Goal: Find specific page/section: Find specific page/section

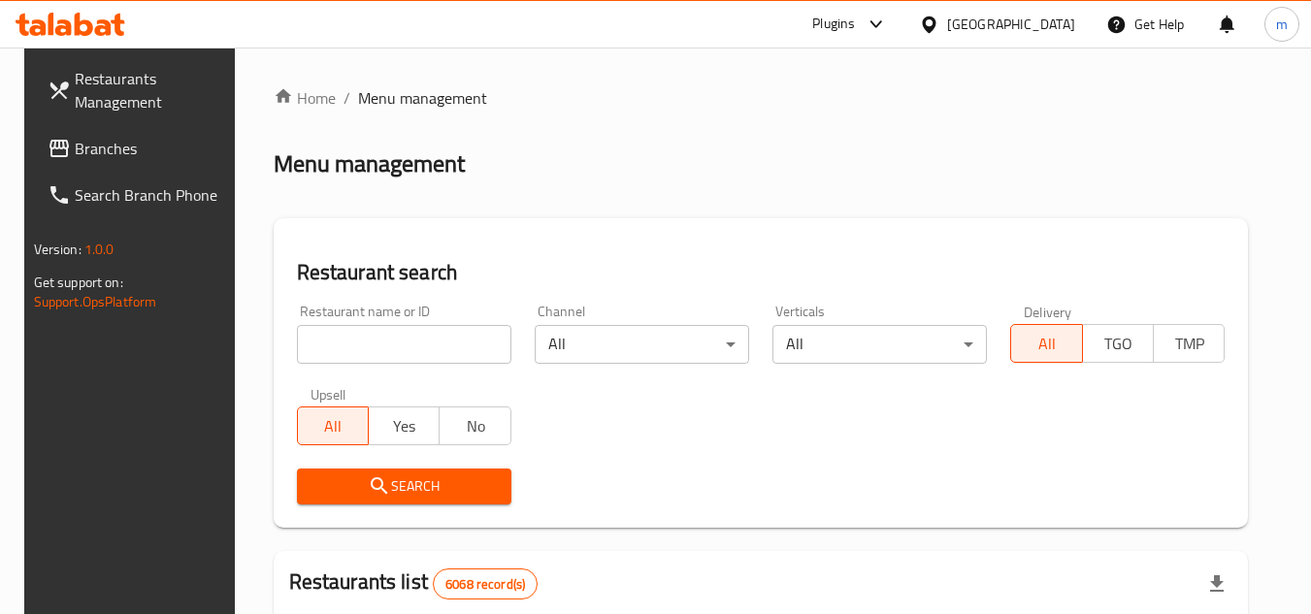
scroll to position [235, 0]
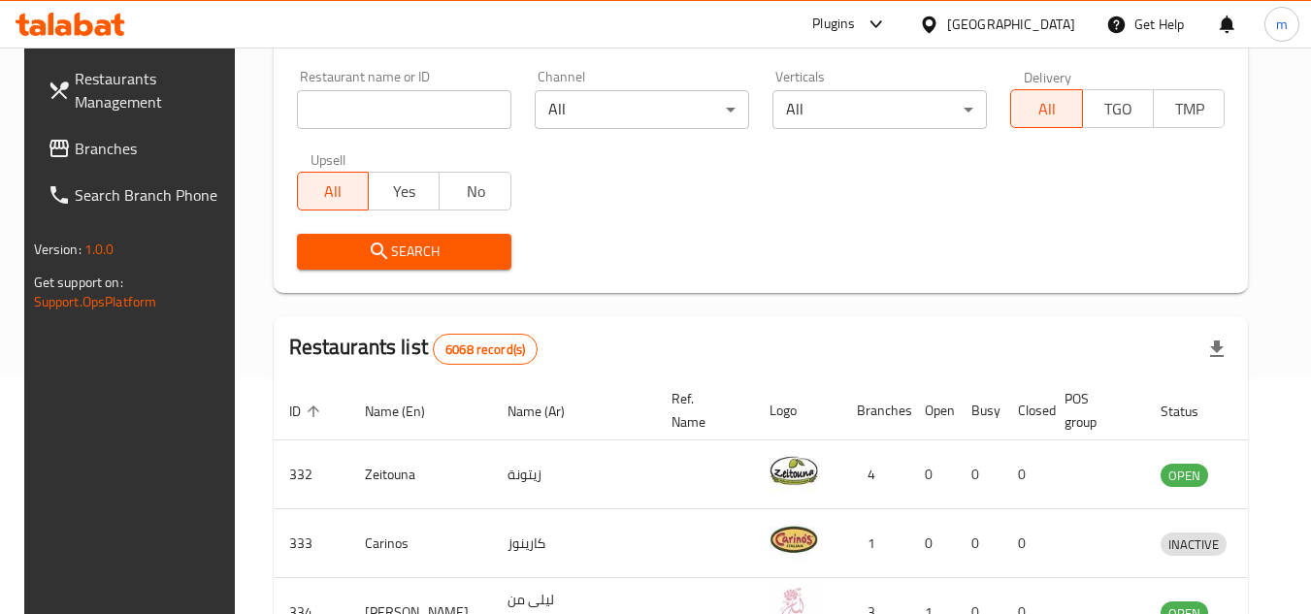
click at [935, 21] on icon at bounding box center [929, 24] width 14 height 16
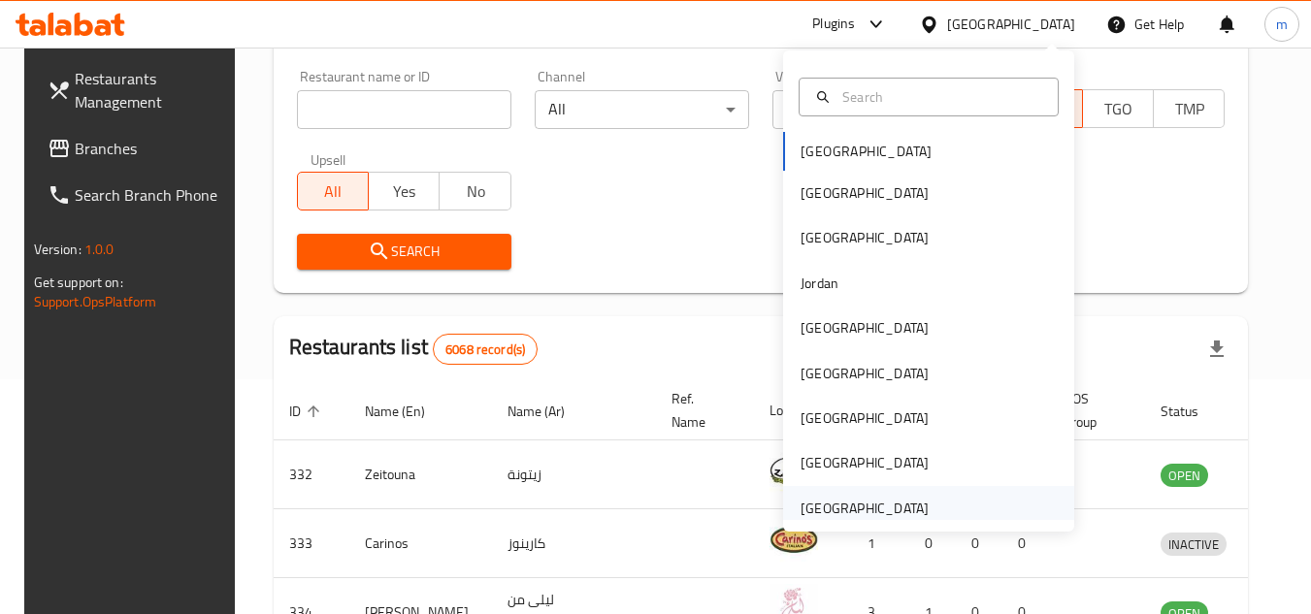
click at [843, 505] on div "[GEOGRAPHIC_DATA]" at bounding box center [864, 508] width 128 height 21
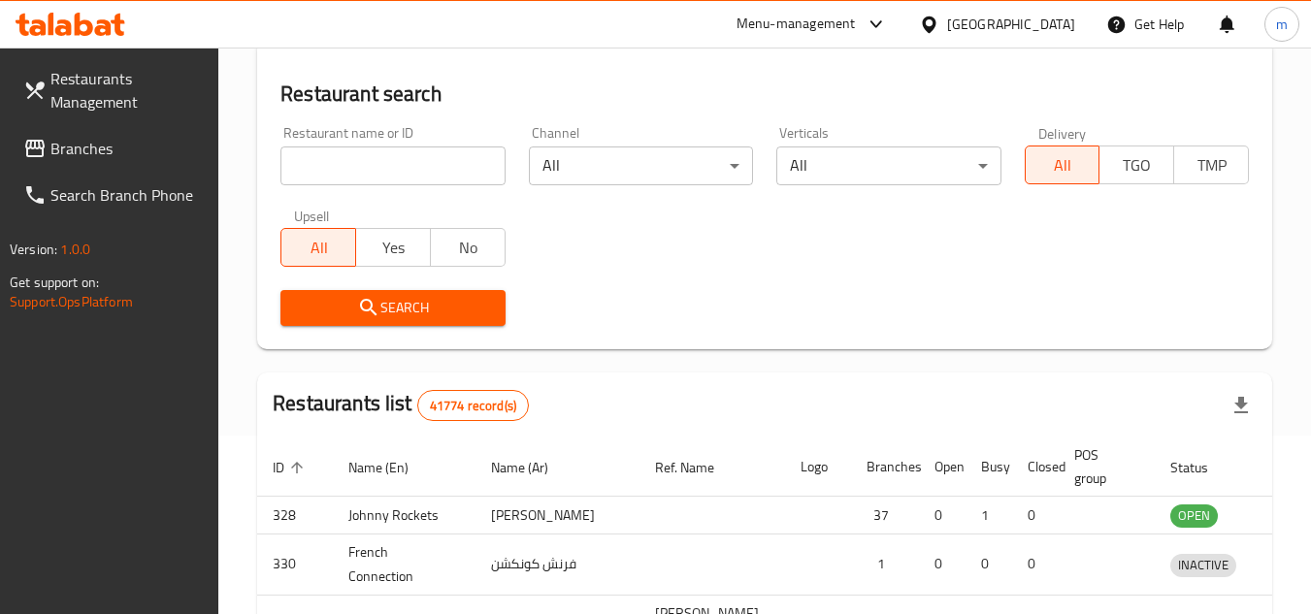
scroll to position [235, 0]
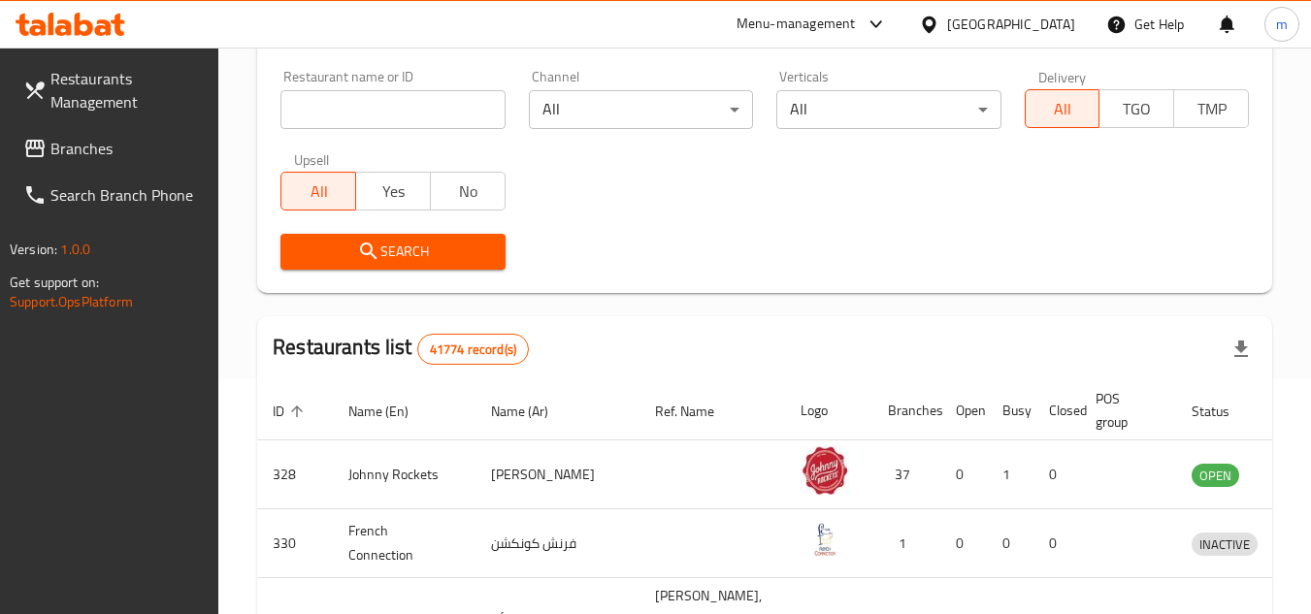
click at [94, 159] on span "Branches" at bounding box center [126, 148] width 153 height 23
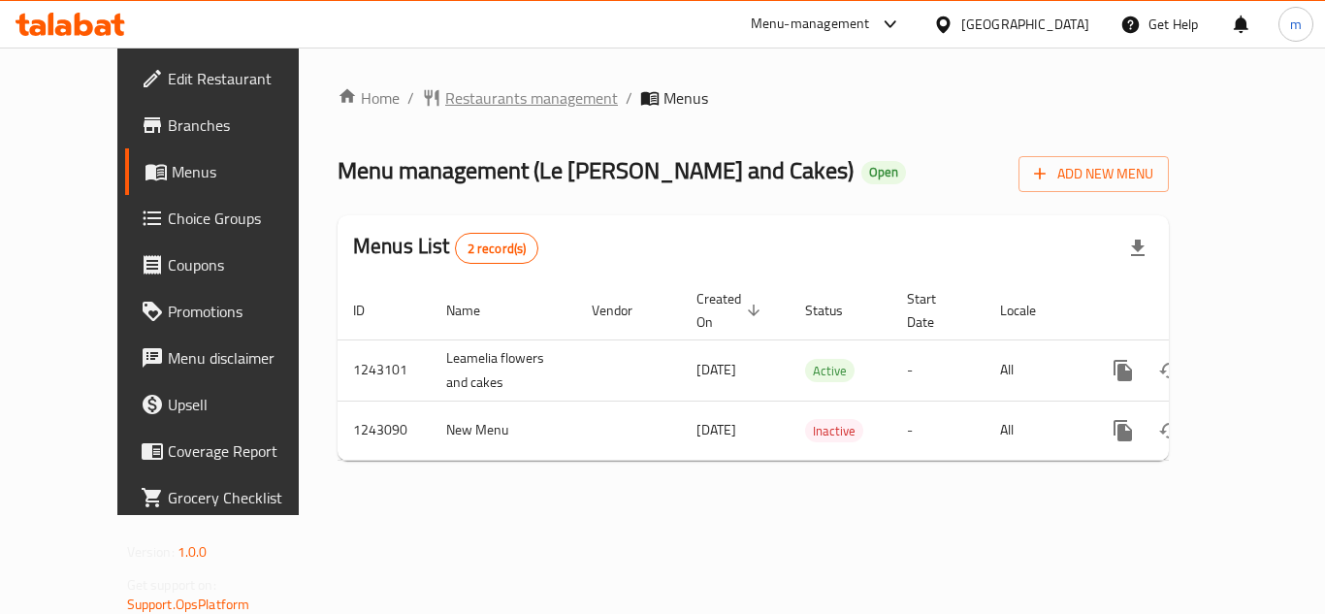
click at [445, 108] on span "Restaurants management" at bounding box center [531, 97] width 173 height 23
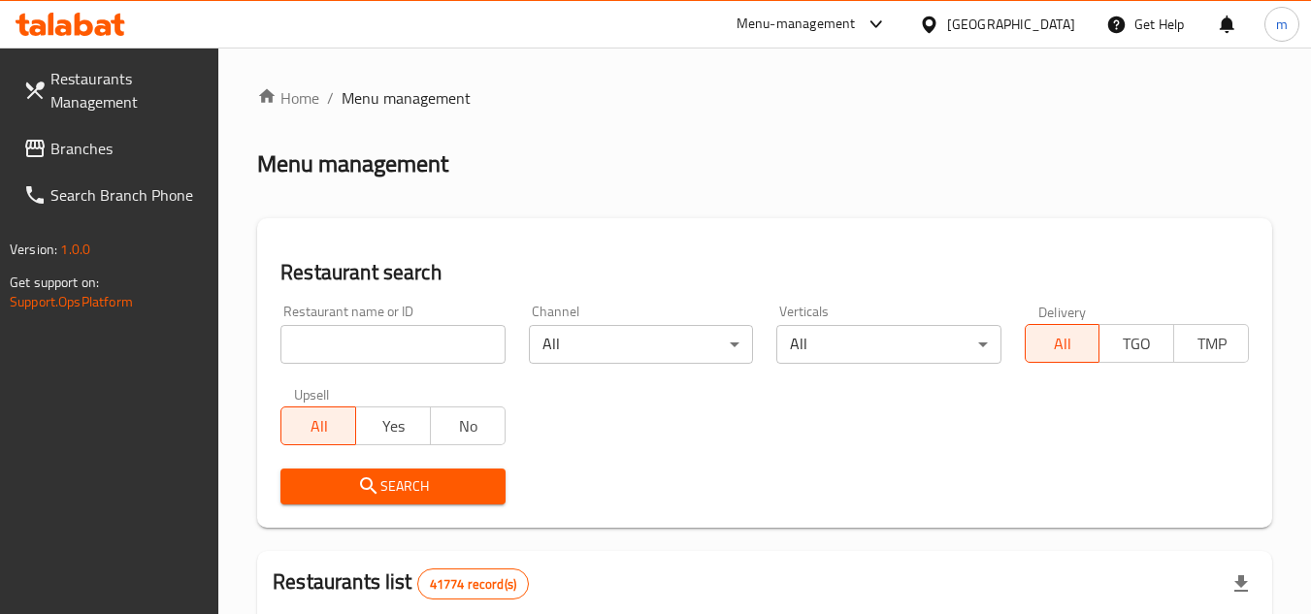
click at [399, 355] on input "search" at bounding box center [392, 344] width 224 height 39
paste input "681457"
type input "681457"
click at [358, 486] on icon "submit" at bounding box center [368, 485] width 23 height 23
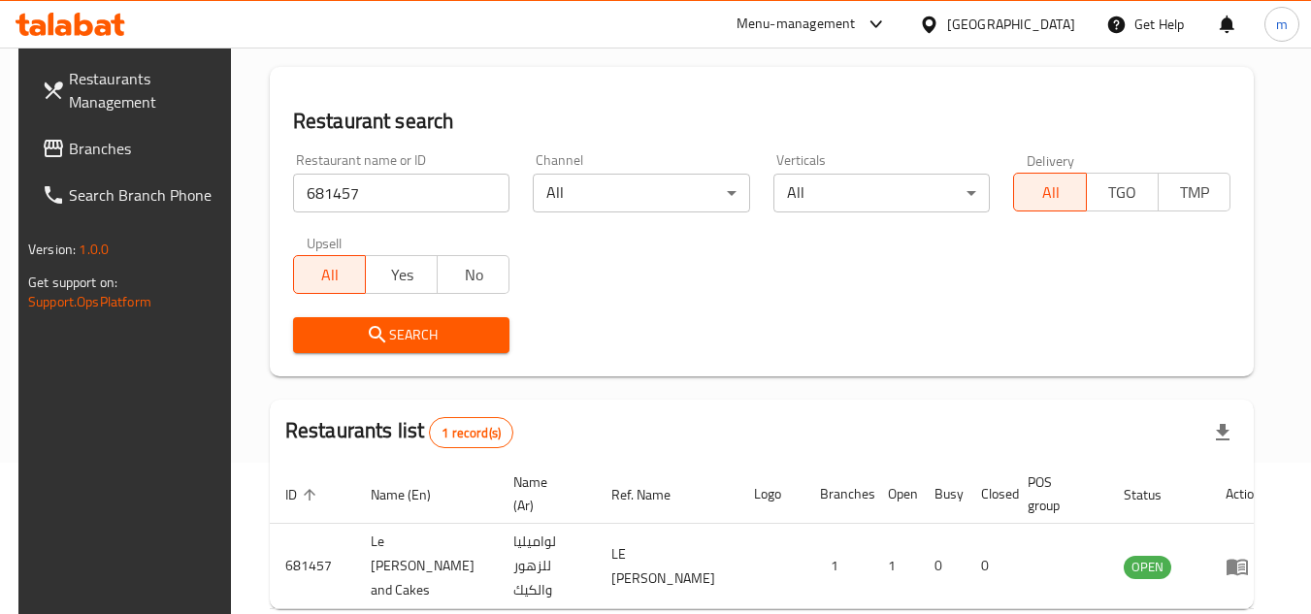
scroll to position [251, 0]
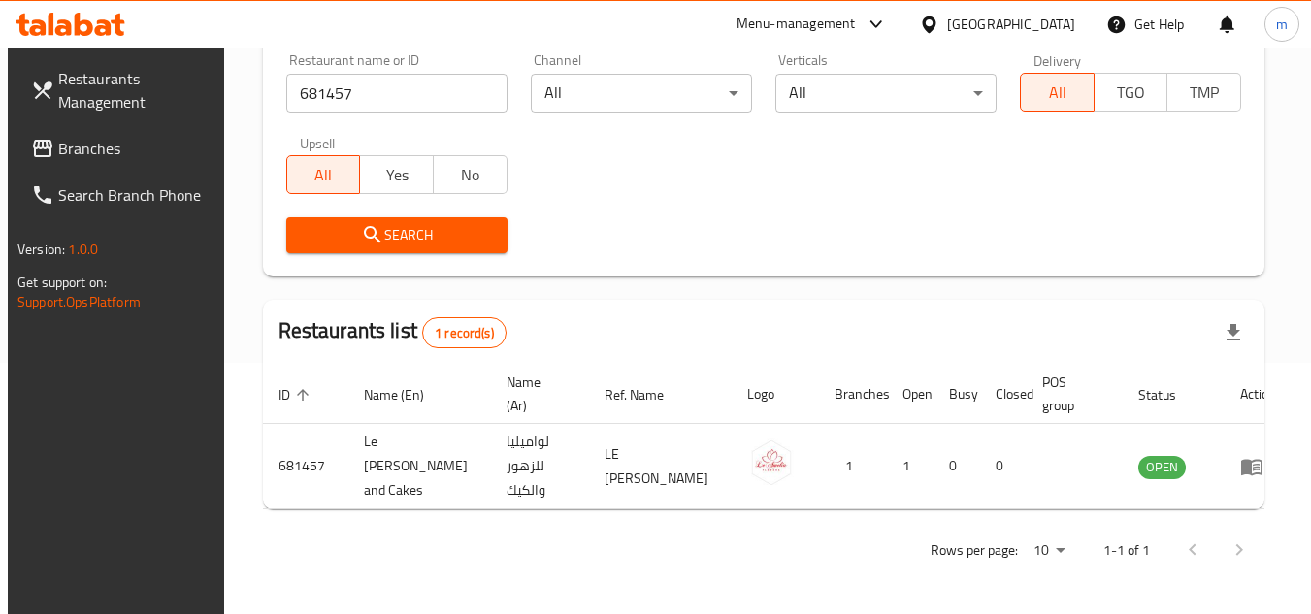
click at [71, 153] on span "Branches" at bounding box center [134, 148] width 153 height 23
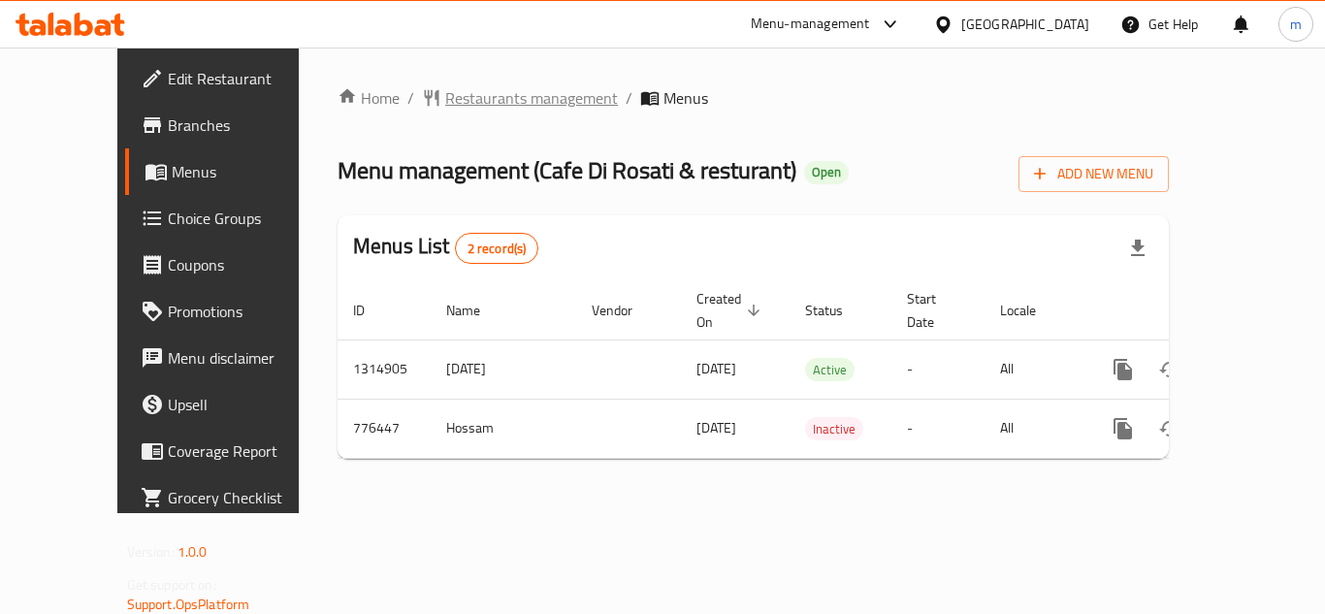
click at [452, 99] on span "Restaurants management" at bounding box center [531, 97] width 173 height 23
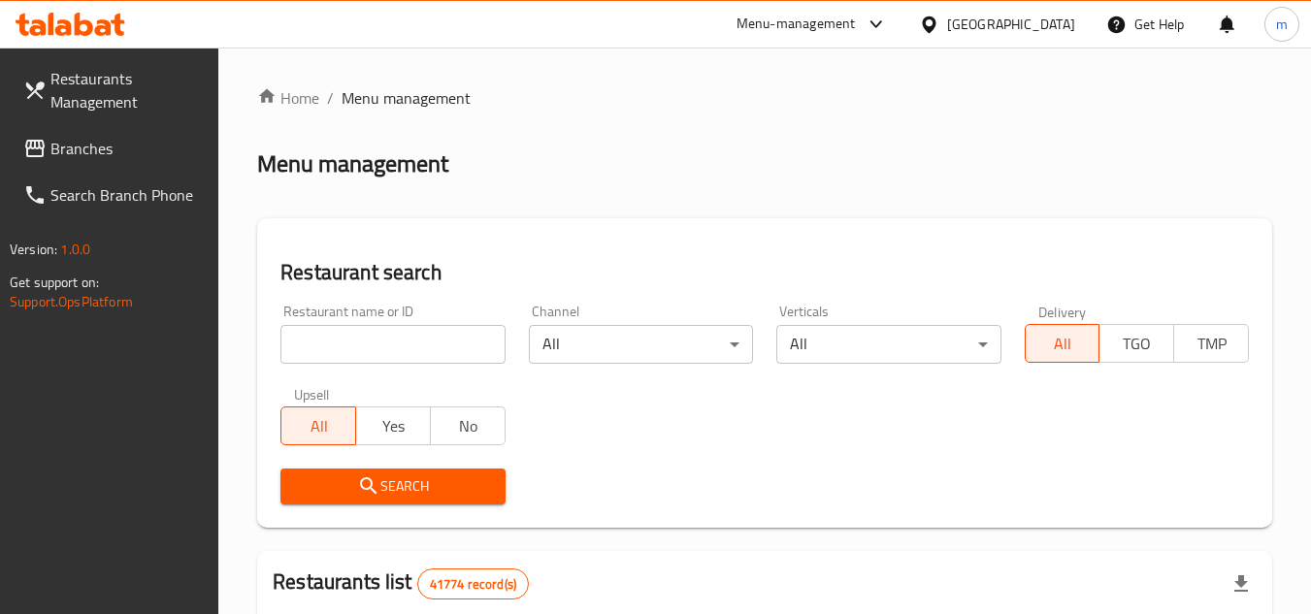
click at [379, 354] on input "search" at bounding box center [392, 344] width 224 height 39
paste input "652201"
type input "652201"
click at [369, 476] on icon "submit" at bounding box center [368, 485] width 23 height 23
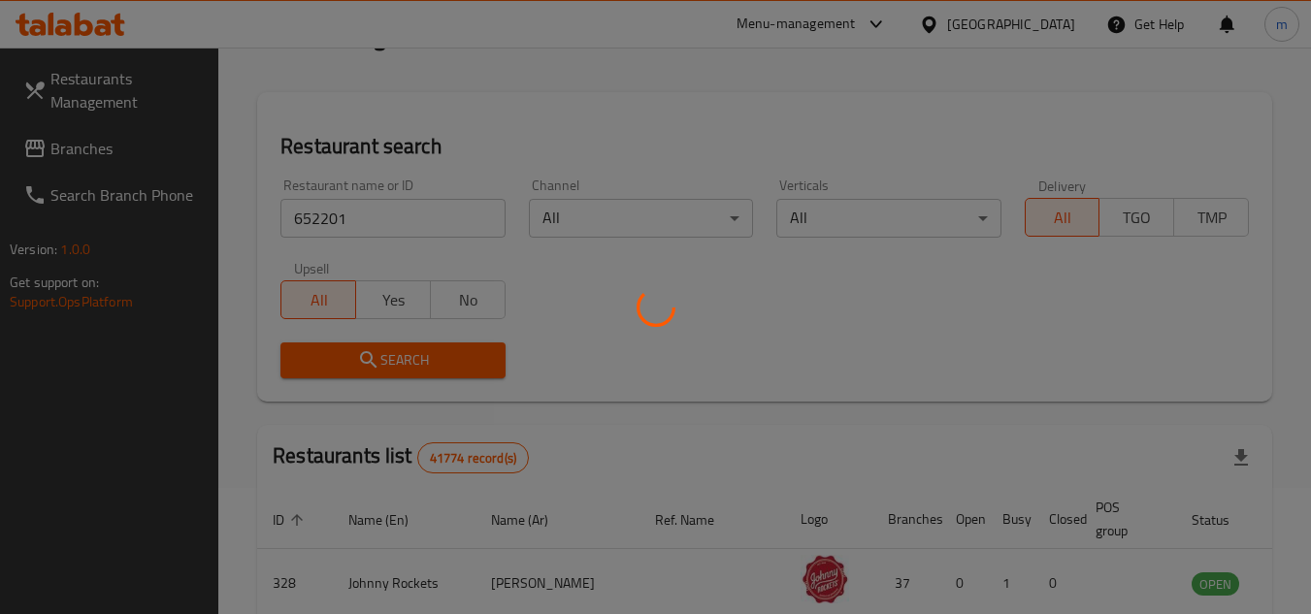
scroll to position [251, 0]
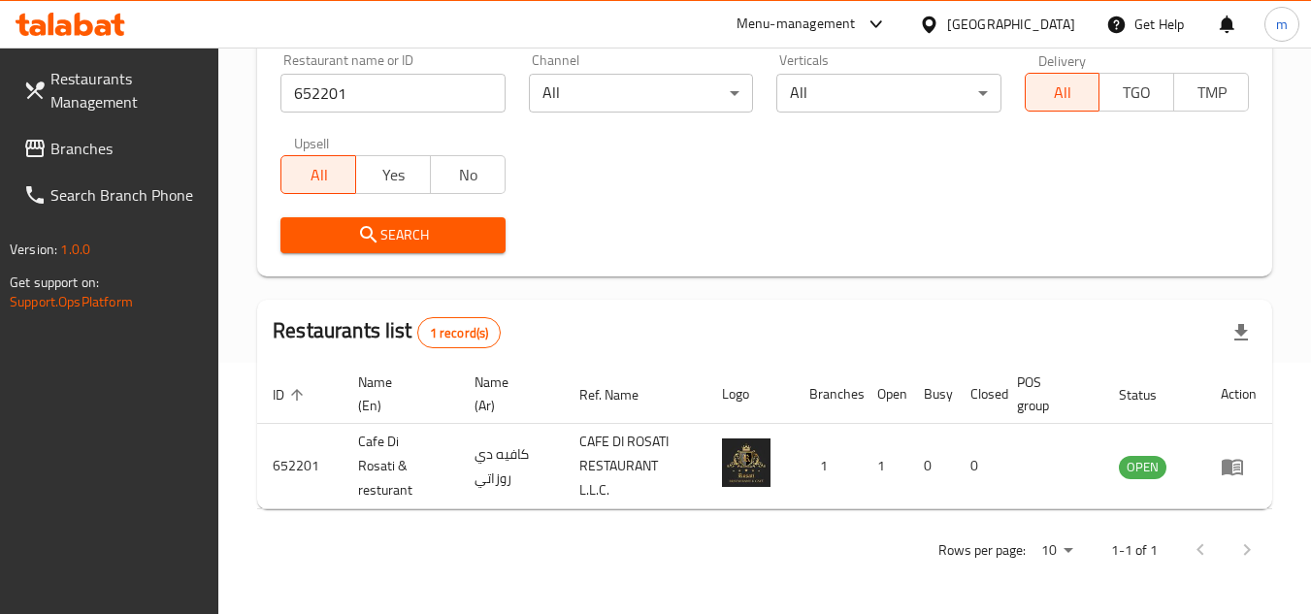
click at [959, 20] on div "United Arab Emirates" at bounding box center [1011, 24] width 128 height 21
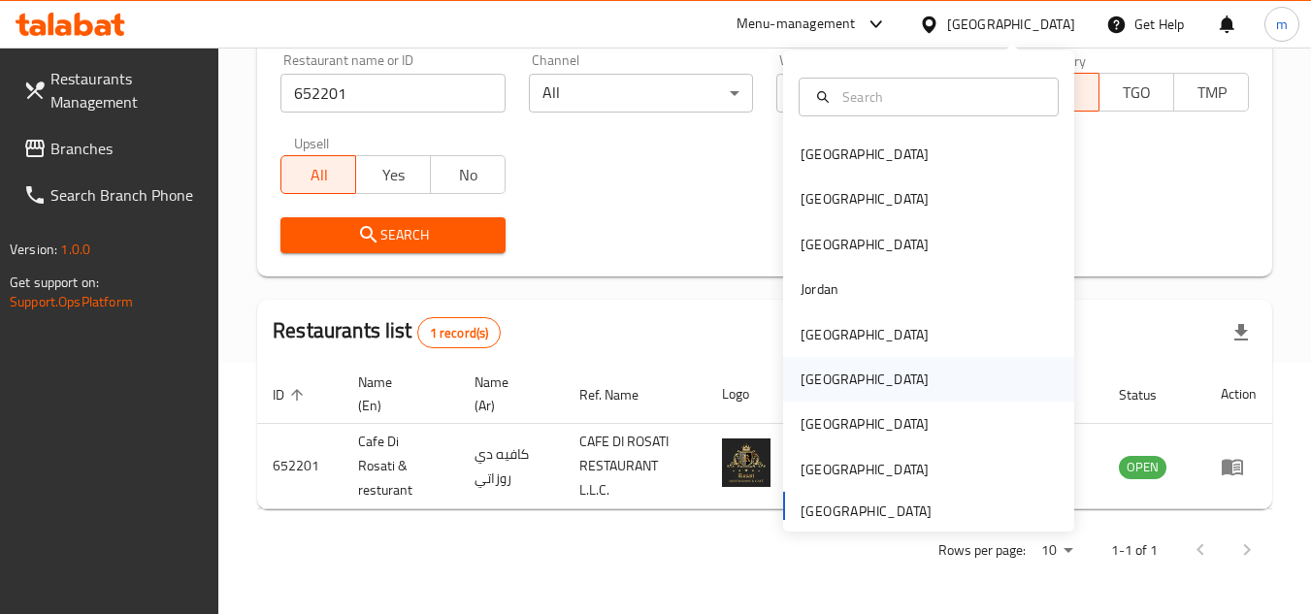
click at [803, 377] on div "[GEOGRAPHIC_DATA]" at bounding box center [864, 379] width 128 height 21
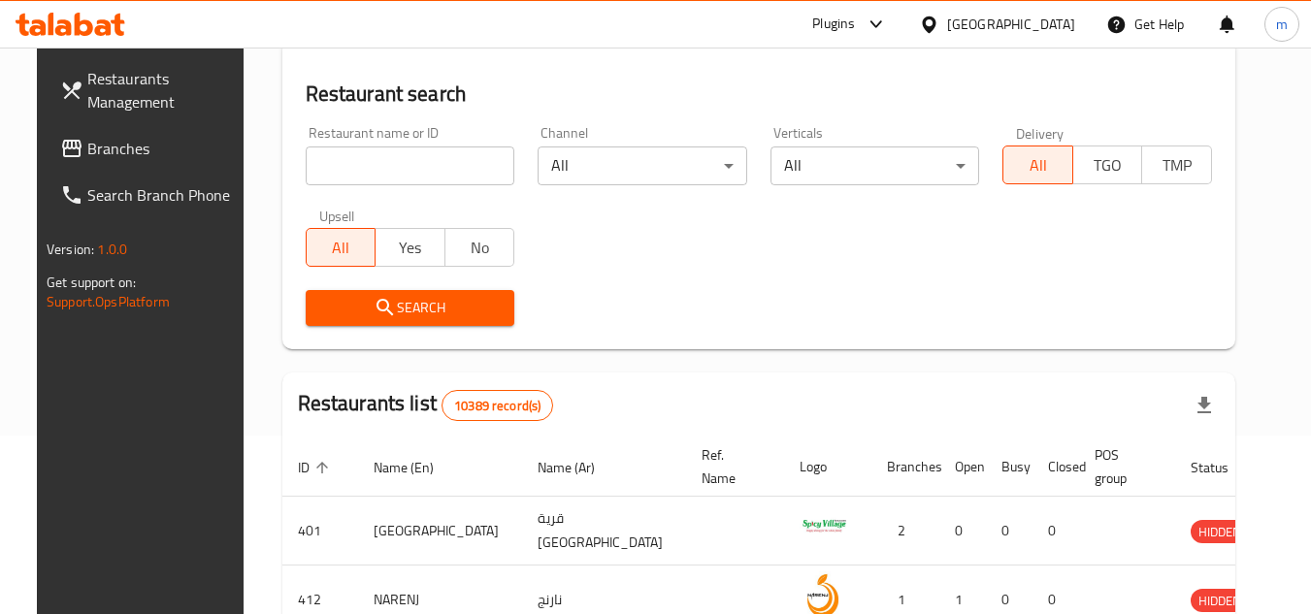
scroll to position [251, 0]
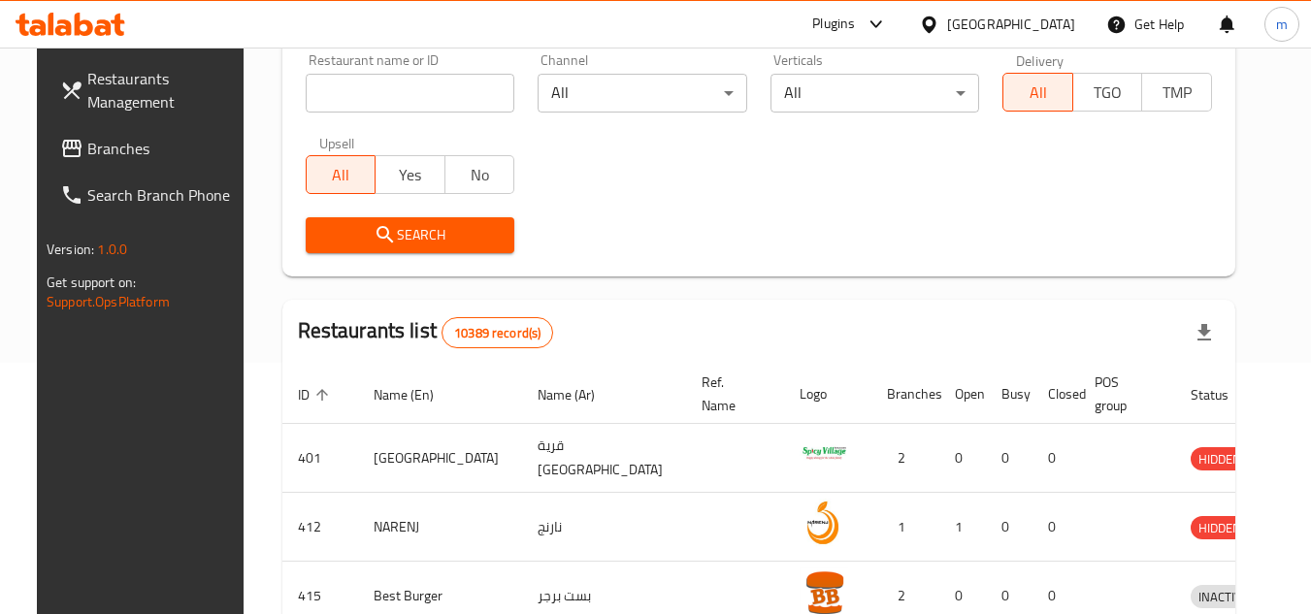
click at [92, 145] on span "Branches" at bounding box center [163, 148] width 153 height 23
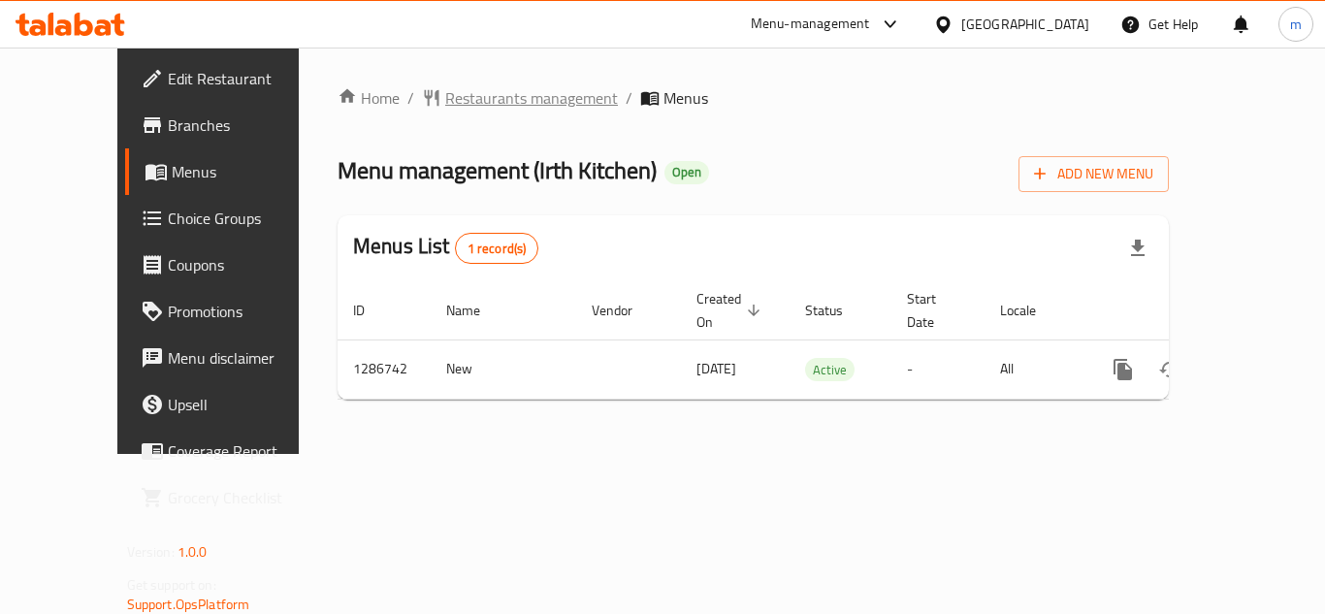
click at [474, 96] on span "Restaurants management" at bounding box center [531, 97] width 173 height 23
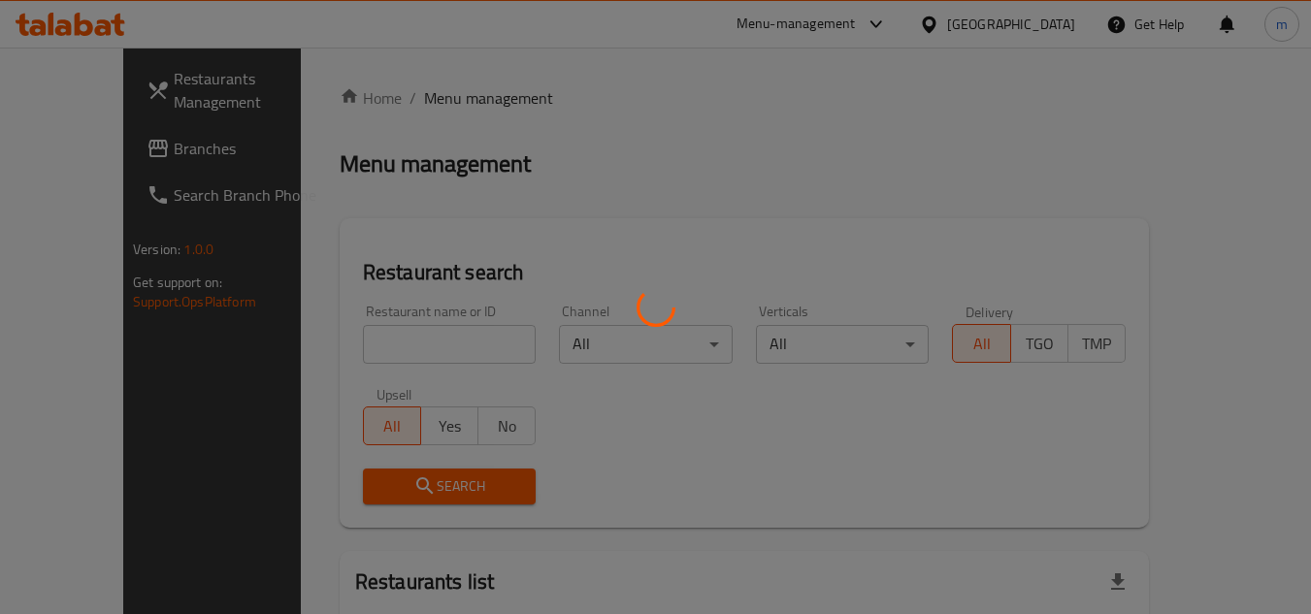
click at [371, 344] on div at bounding box center [655, 307] width 1311 height 614
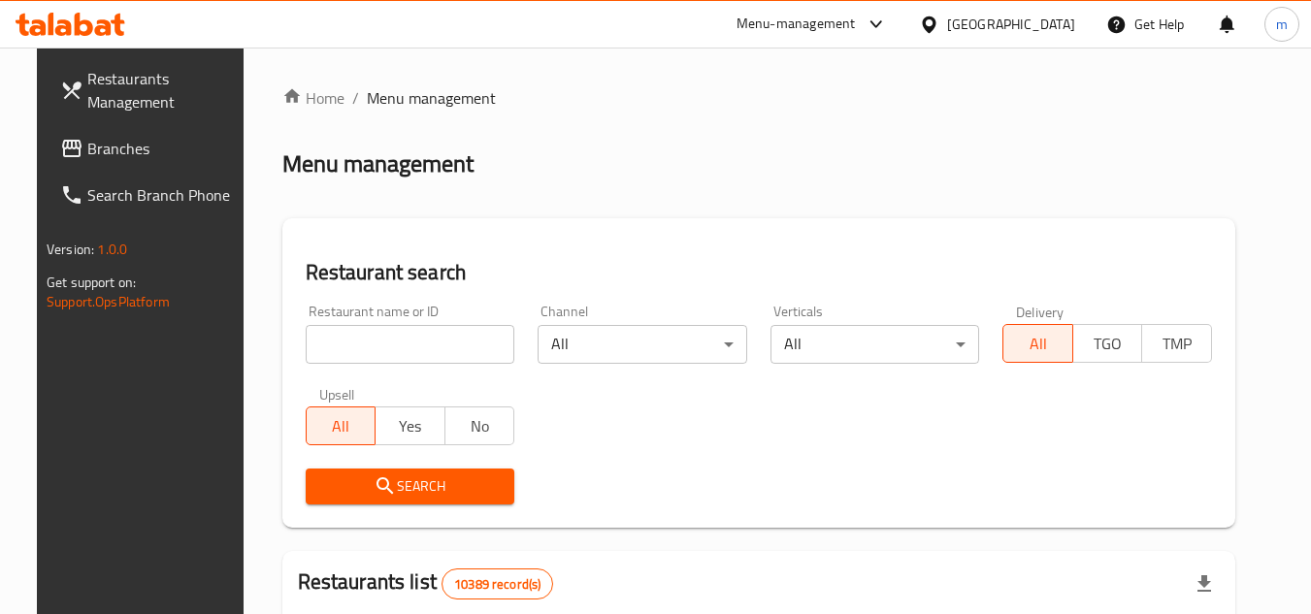
click at [371, 344] on input "search" at bounding box center [411, 344] width 210 height 39
paste input "696476"
type input "696476"
click at [376, 492] on icon "submit" at bounding box center [384, 485] width 16 height 16
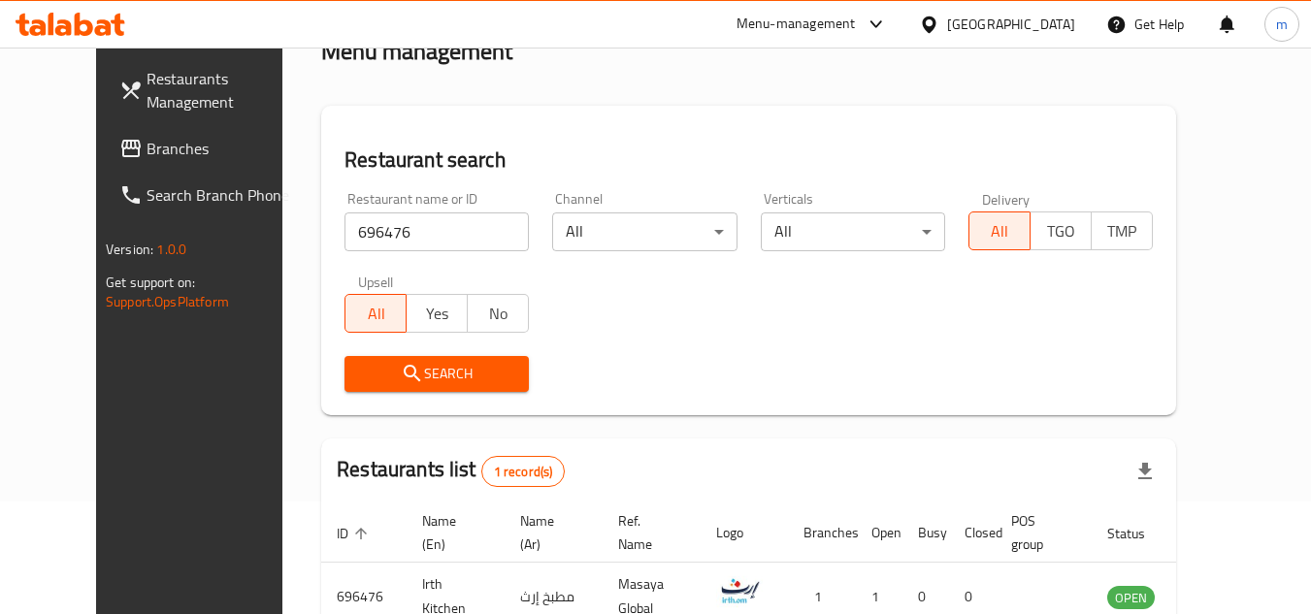
scroll to position [235, 0]
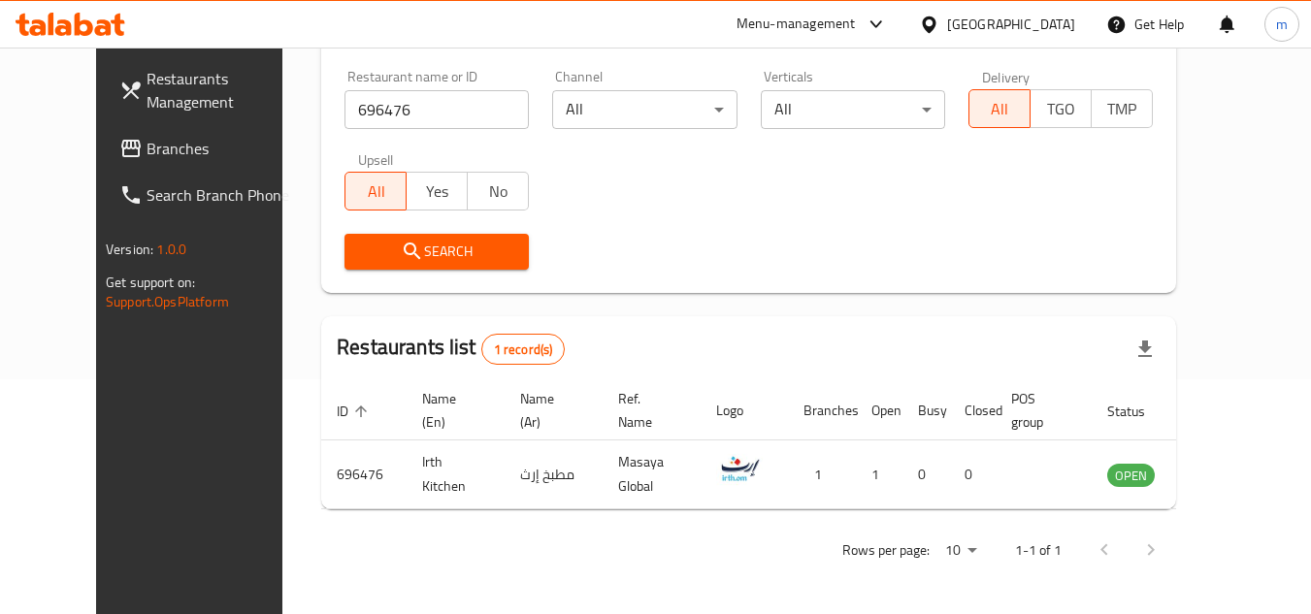
drag, startPoint x: 80, startPoint y: 151, endPoint x: 23, endPoint y: 156, distance: 56.5
click at [147, 151] on span "Branches" at bounding box center [223, 148] width 153 height 23
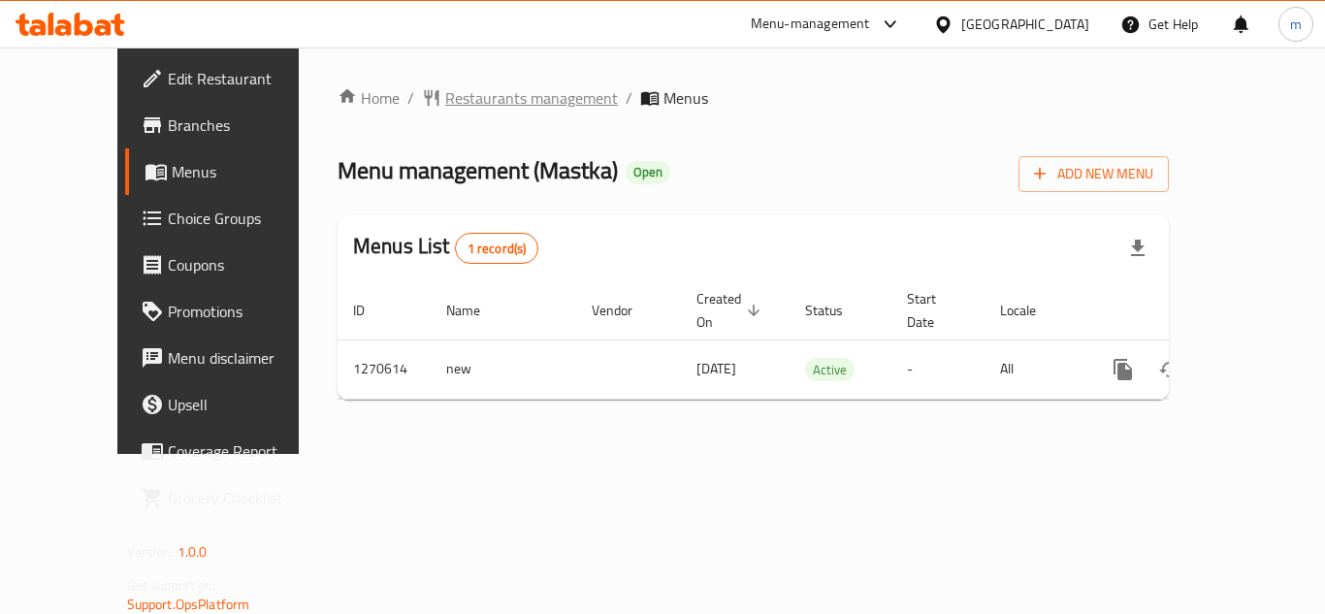
click at [478, 99] on span "Restaurants management" at bounding box center [531, 97] width 173 height 23
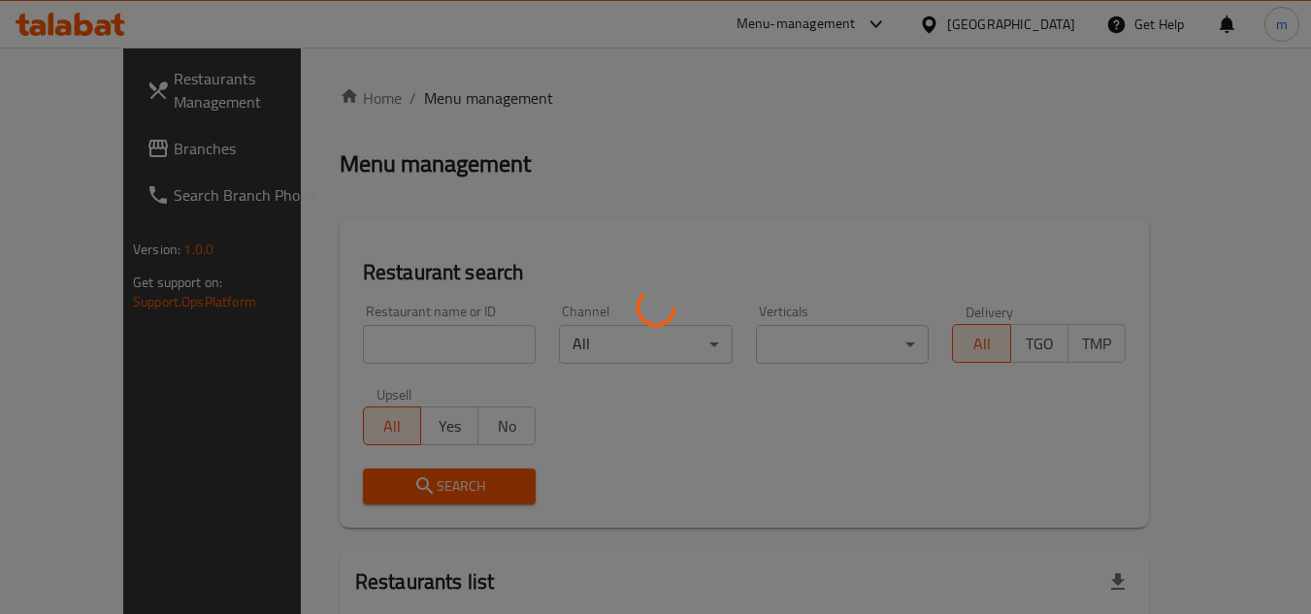
click at [439, 337] on div at bounding box center [655, 307] width 1311 height 614
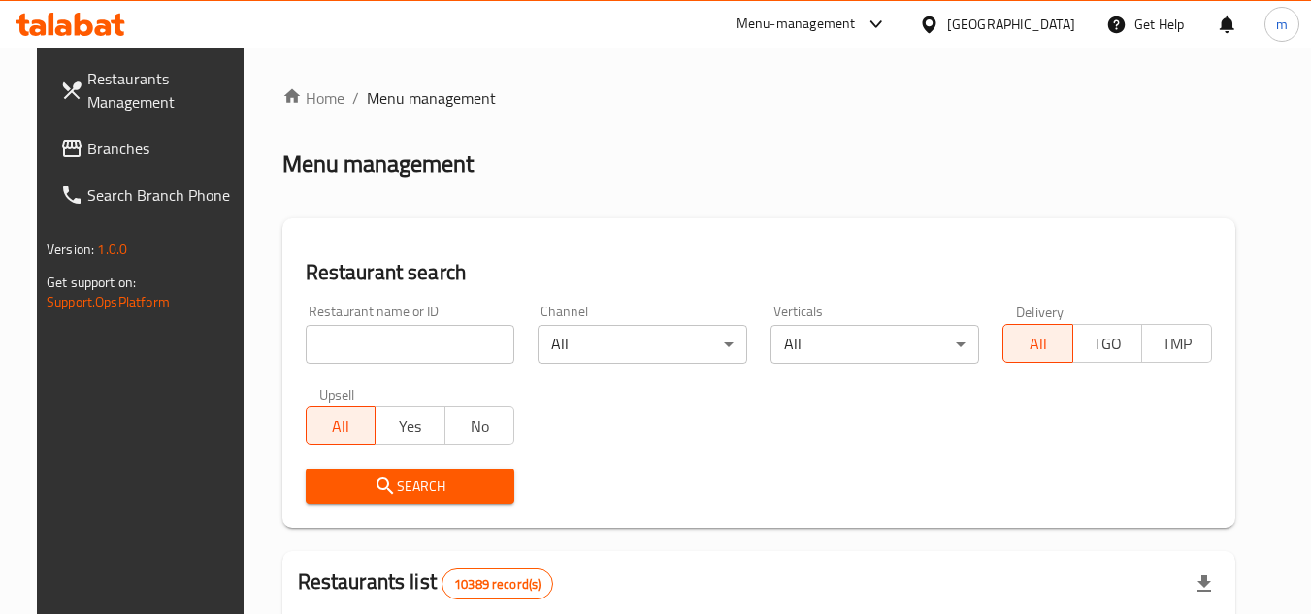
click at [439, 337] on input "search" at bounding box center [411, 344] width 210 height 39
paste input "689280"
type input "689280"
click at [380, 495] on span "Search" at bounding box center [410, 486] width 179 height 24
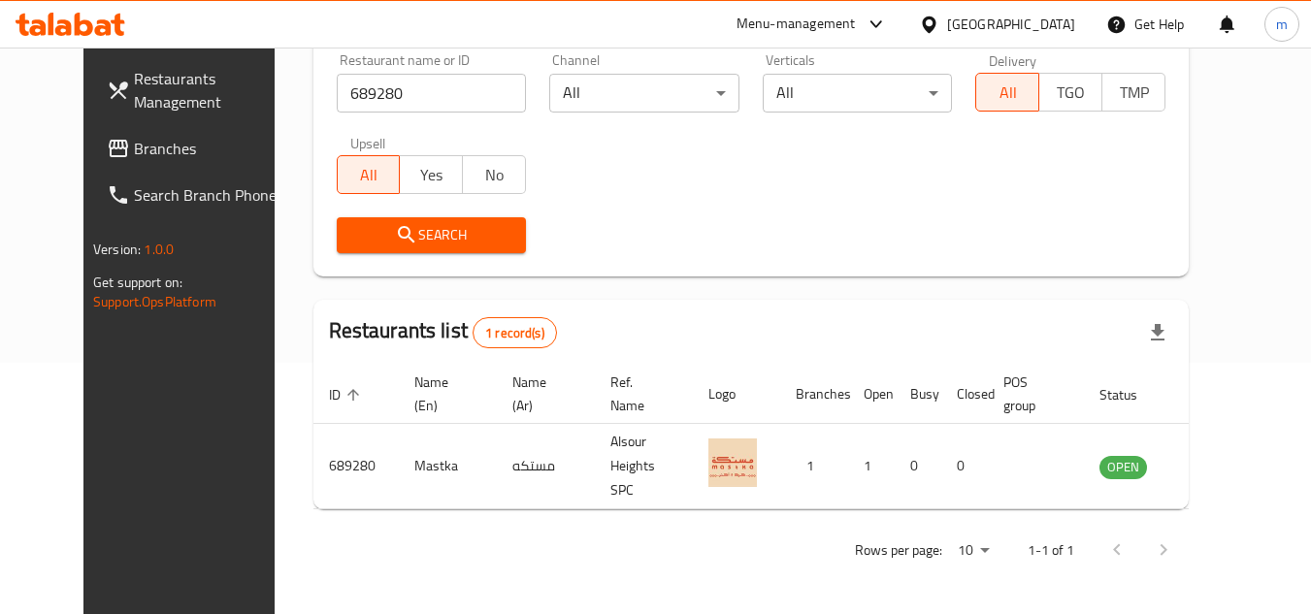
scroll to position [235, 0]
